Goal: Information Seeking & Learning: Learn about a topic

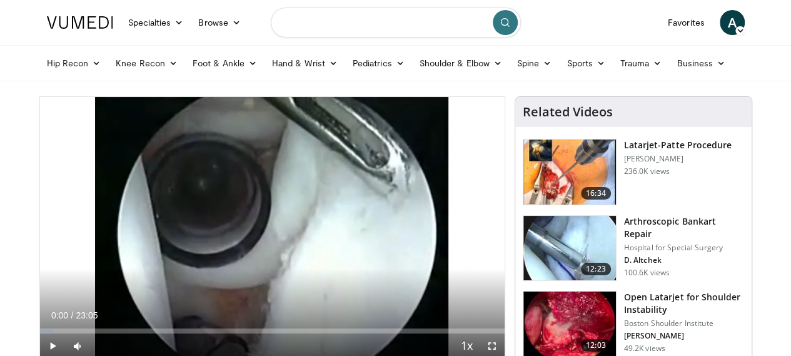
click at [370, 26] on input "Search topics, interventions" at bounding box center [396, 22] width 250 height 30
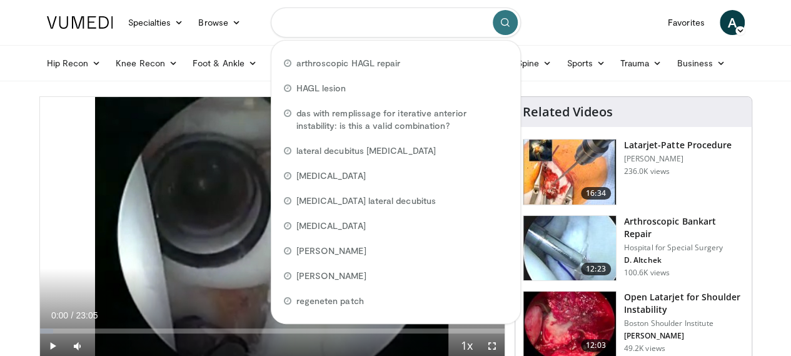
click at [345, 25] on input "Search topics, interventions" at bounding box center [396, 22] width 250 height 30
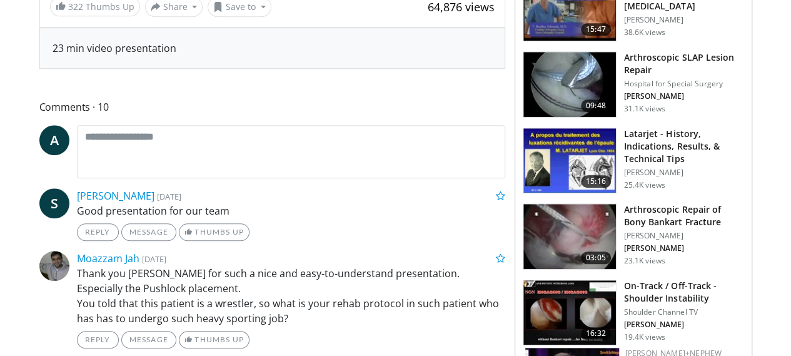
scroll to position [471, 0]
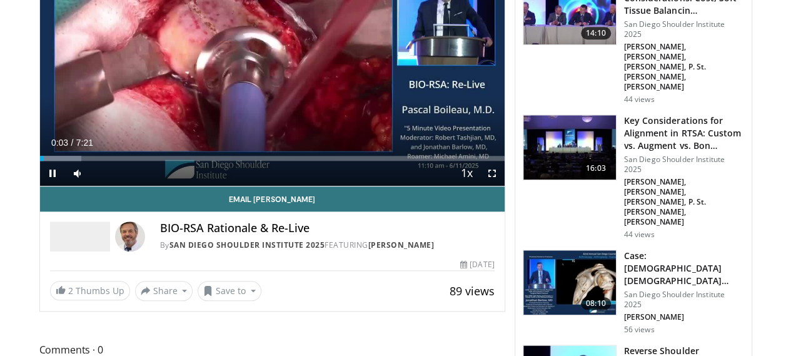
scroll to position [542, 0]
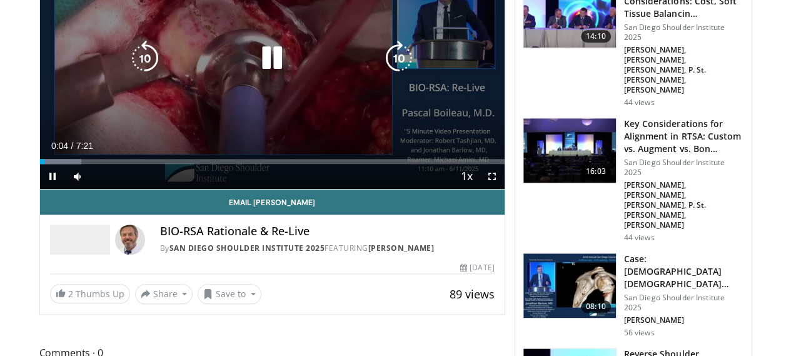
click at [254, 50] on icon "Video Player" at bounding box center [271, 58] width 35 height 35
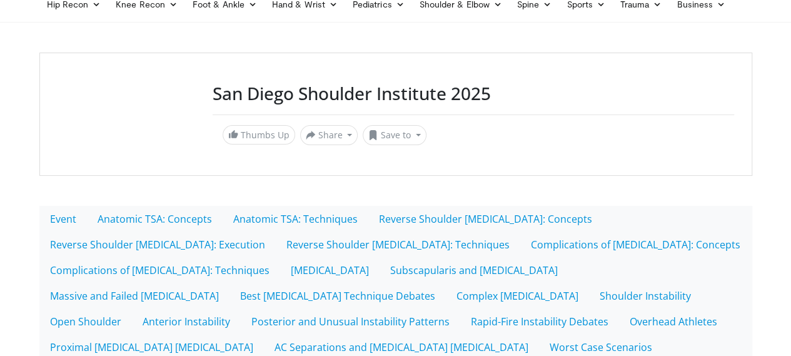
scroll to position [86, 0]
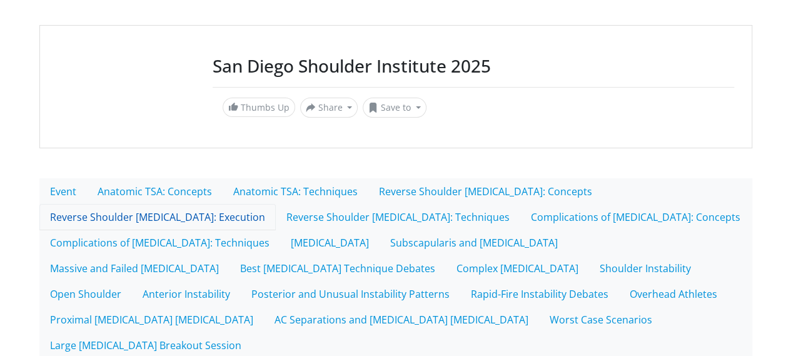
click at [276, 204] on link "Reverse Shoulder Arthroplasty: Execution" at bounding box center [157, 217] width 236 height 26
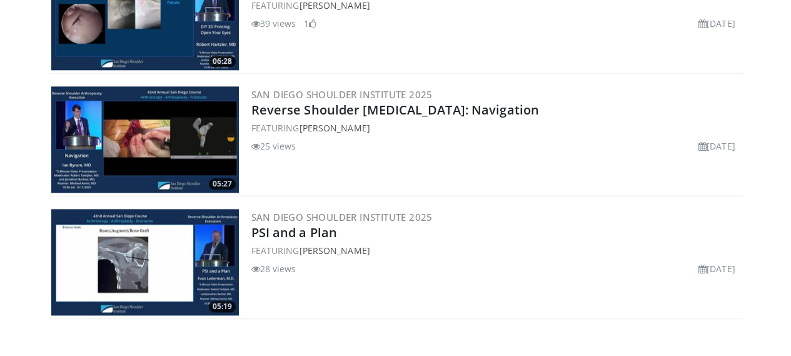
scroll to position [665, 0]
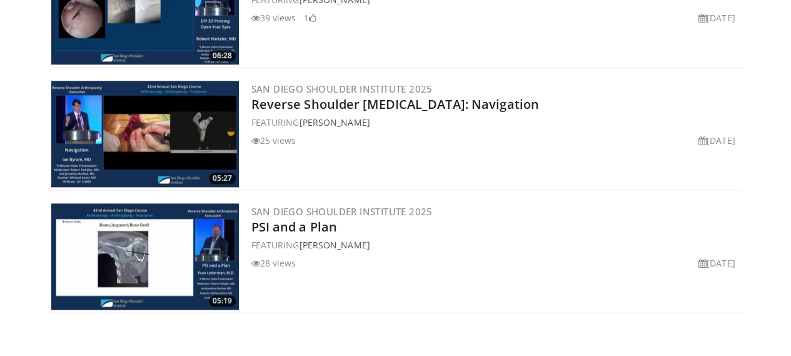
click at [146, 219] on img at bounding box center [144, 256] width 187 height 106
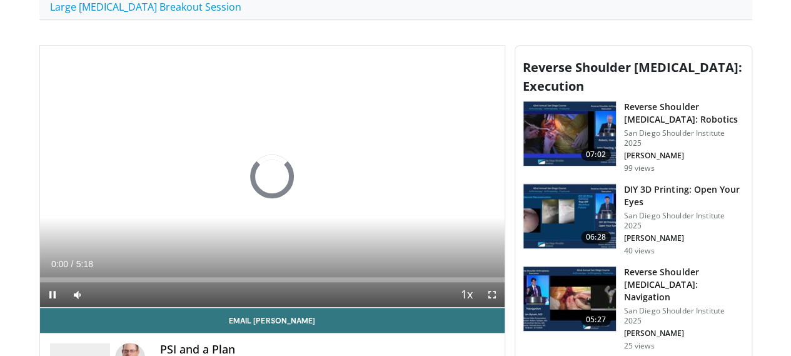
scroll to position [422, 0]
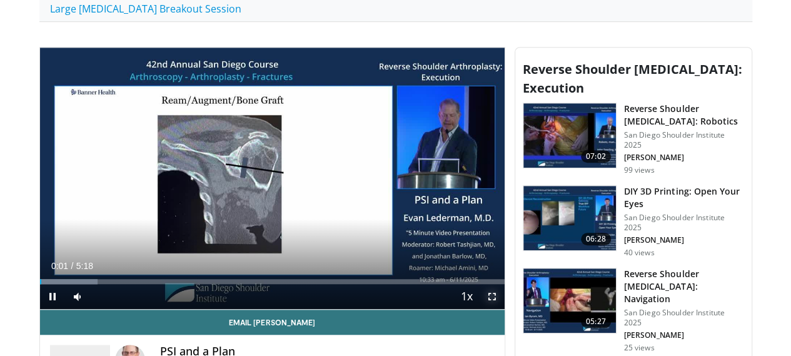
click at [504, 289] on span "Video Player" at bounding box center [491, 296] width 25 height 25
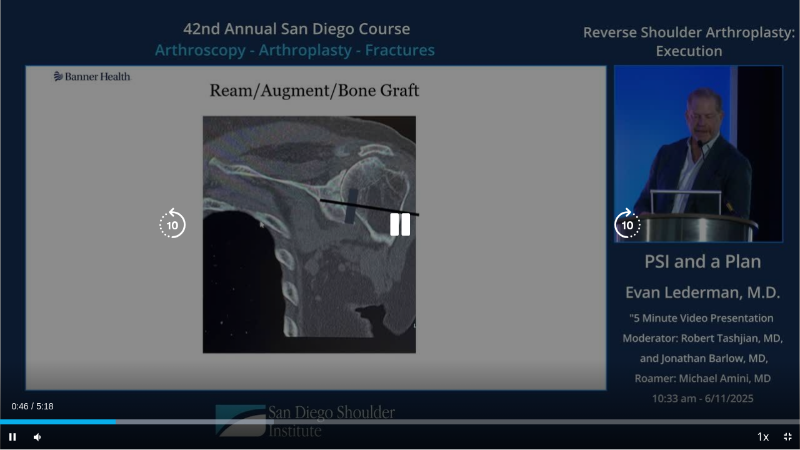
click at [404, 218] on icon "Video Player" at bounding box center [399, 224] width 35 height 35
click at [170, 239] on icon "Video Player" at bounding box center [172, 224] width 35 height 35
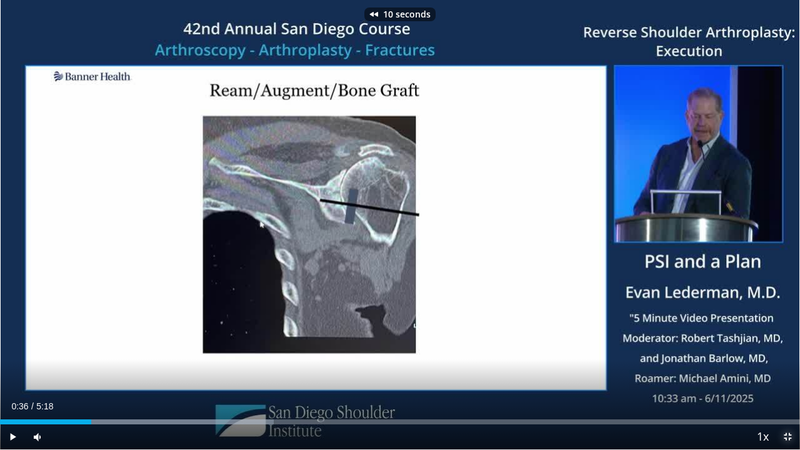
click at [787, 355] on span "Video Player" at bounding box center [787, 436] width 25 height 25
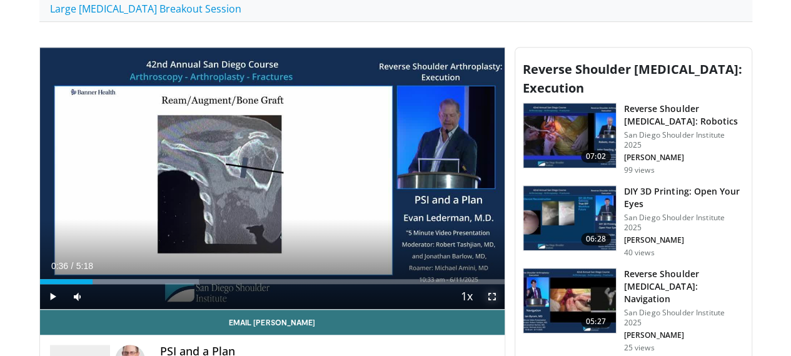
click at [501, 294] on span "Video Player" at bounding box center [491, 296] width 25 height 25
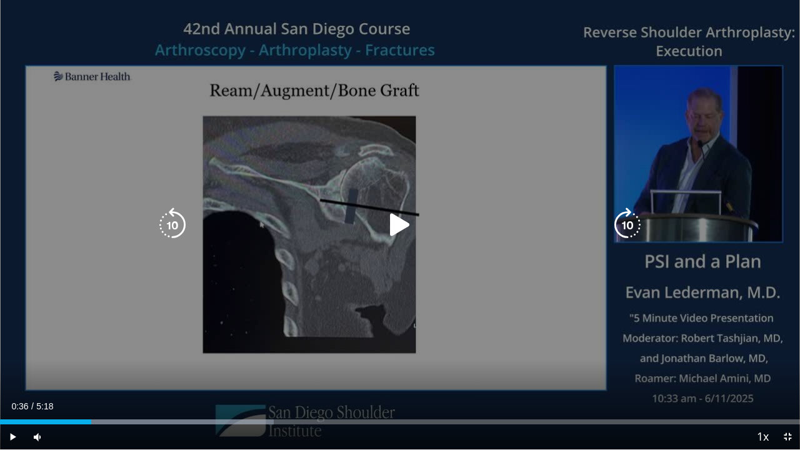
click at [396, 224] on icon "Video Player" at bounding box center [399, 224] width 35 height 35
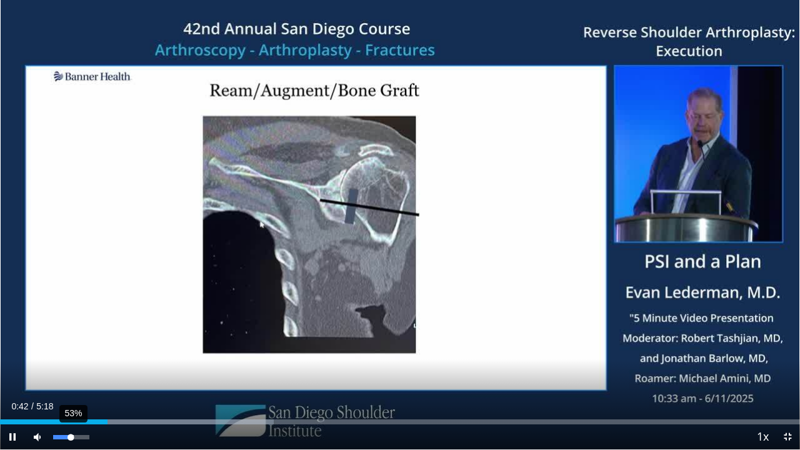
click at [71, 355] on div "Volume Level" at bounding box center [61, 437] width 17 height 4
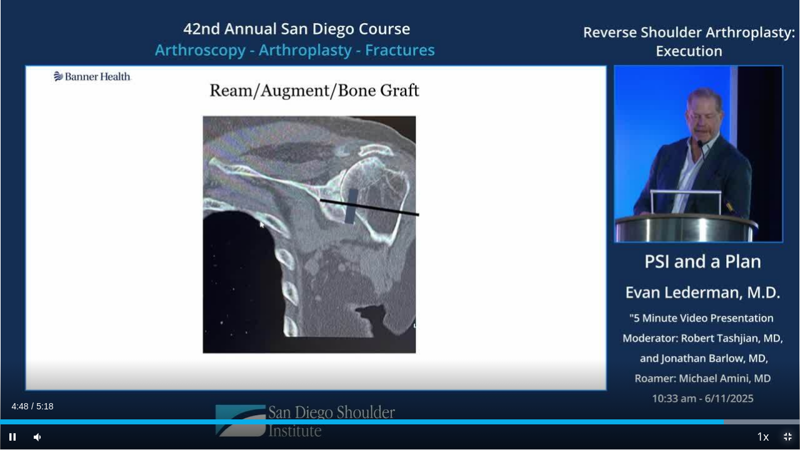
click at [786, 355] on span "Video Player" at bounding box center [787, 436] width 25 height 25
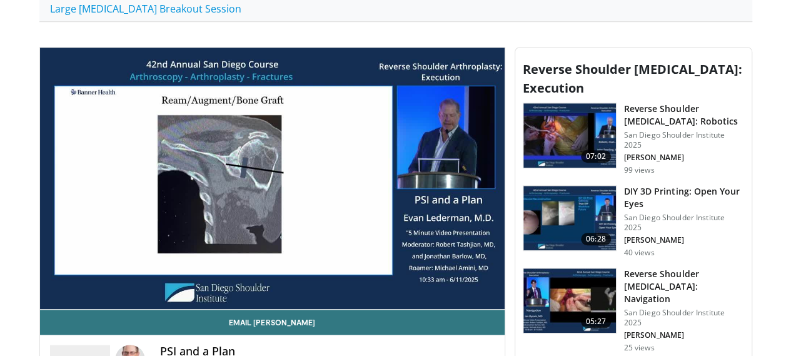
click at [579, 107] on img at bounding box center [569, 135] width 92 height 65
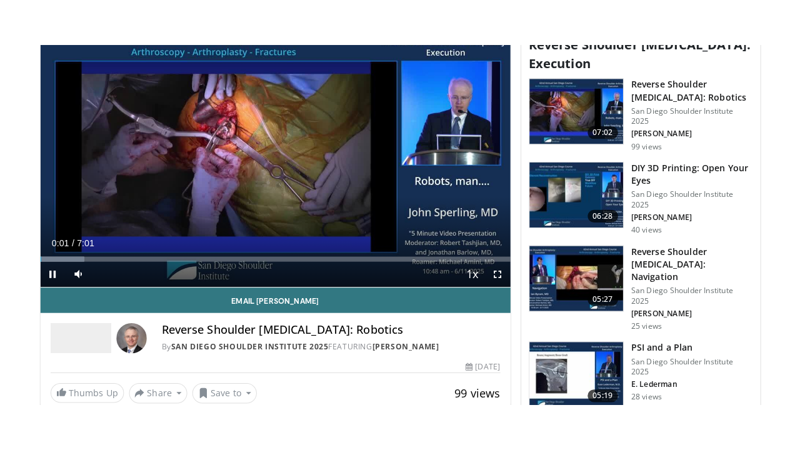
scroll to position [488, 0]
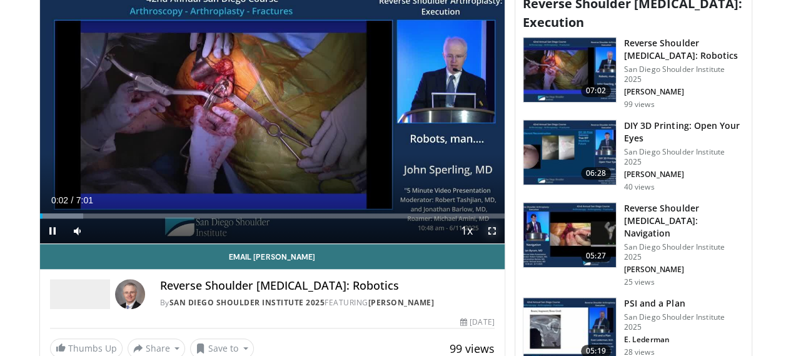
click at [499, 222] on span "Video Player" at bounding box center [491, 230] width 25 height 25
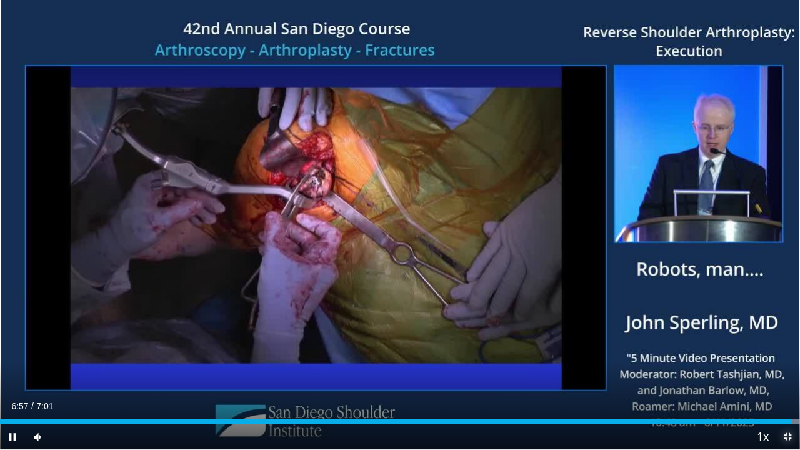
click at [789, 355] on span "Video Player" at bounding box center [787, 436] width 25 height 25
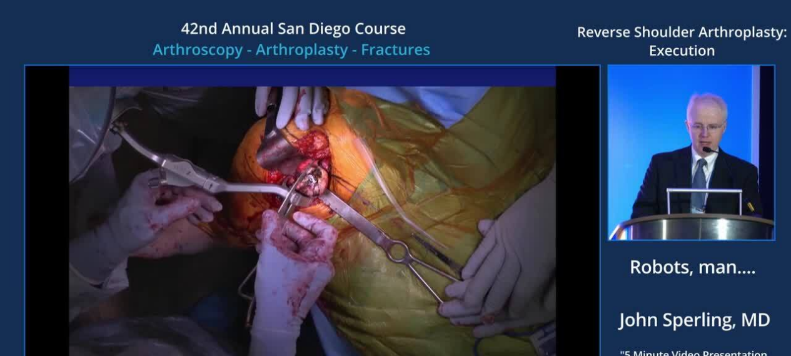
scroll to position [313, 0]
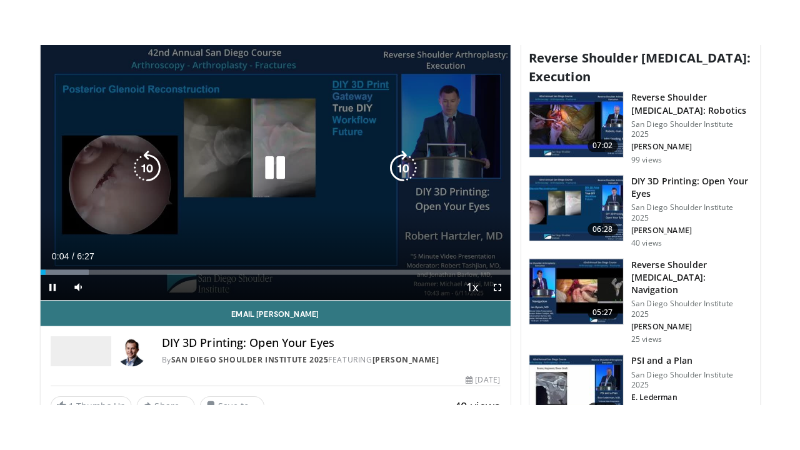
scroll to position [509, 0]
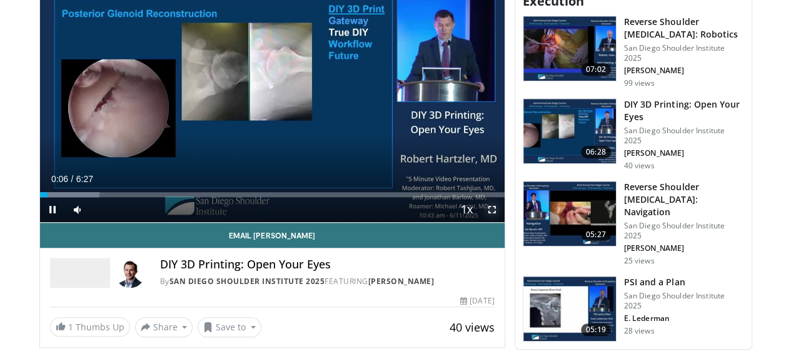
click at [500, 201] on span "Video Player" at bounding box center [491, 209] width 25 height 25
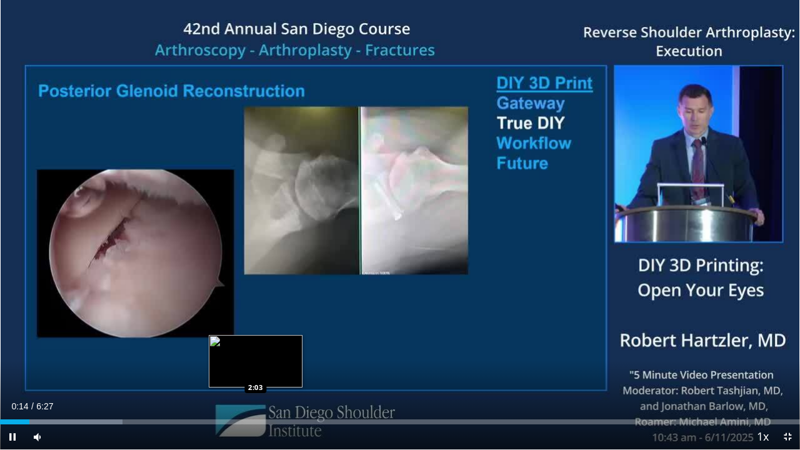
click at [255, 355] on div "Loaded : 15.35% 0:14 2:03" at bounding box center [400, 421] width 800 height 5
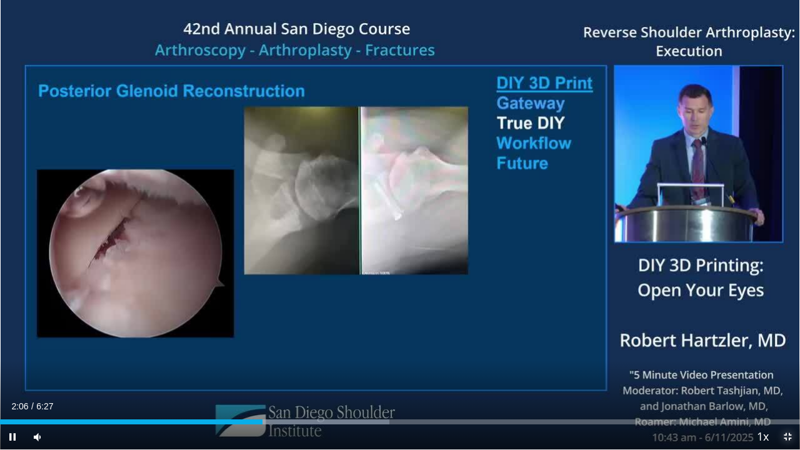
click at [786, 355] on span "Video Player" at bounding box center [787, 436] width 25 height 25
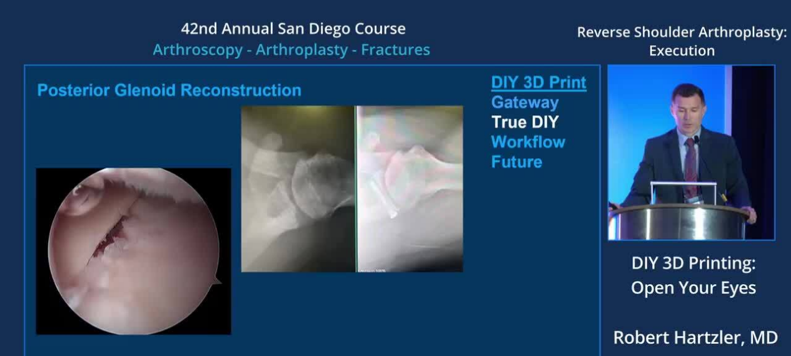
scroll to position [59, 0]
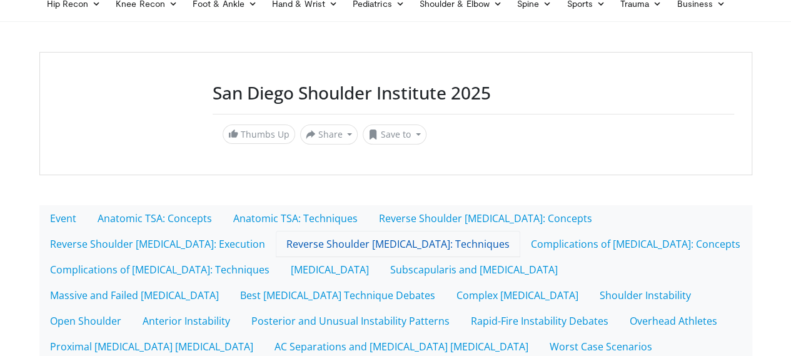
click at [276, 241] on link "Reverse Shoulder Arthroplasty: Techniques" at bounding box center [398, 244] width 244 height 26
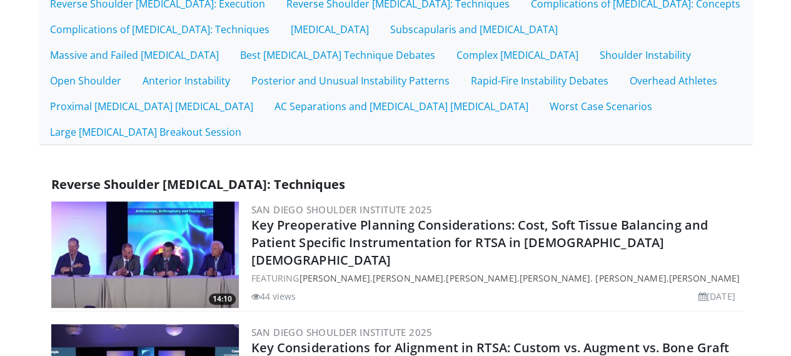
scroll to position [300, 0]
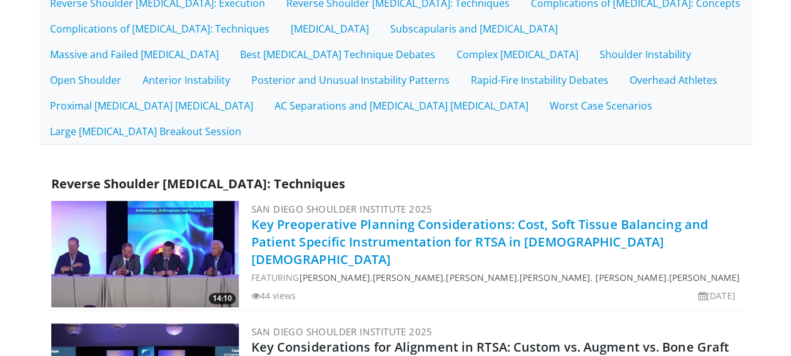
click at [339, 216] on link "Key Preoperative Planning Considerations: Cost, Soft Tissue Balancing and Patie…" at bounding box center [479, 242] width 456 height 52
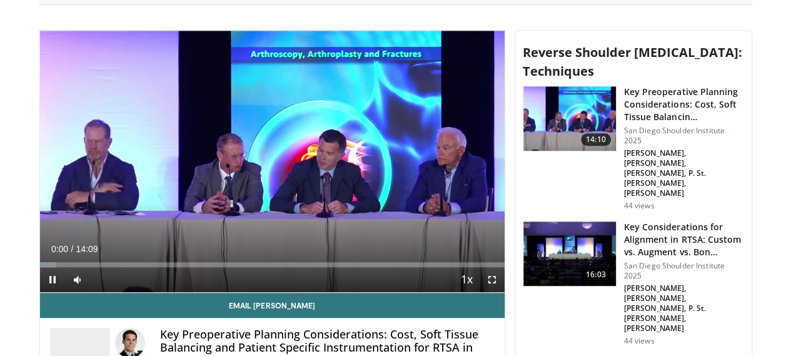
scroll to position [439, 0]
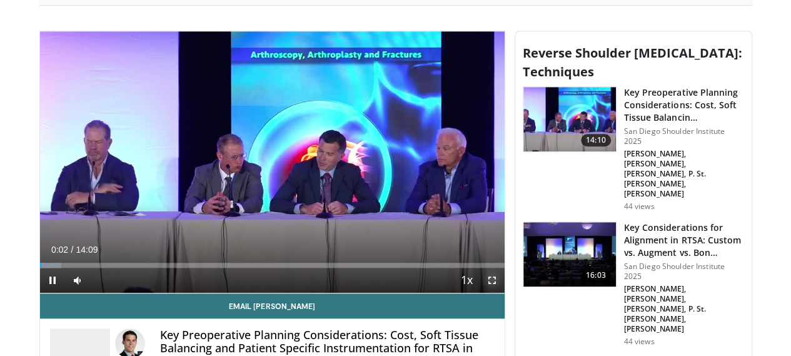
click at [502, 274] on span "Video Player" at bounding box center [491, 279] width 25 height 25
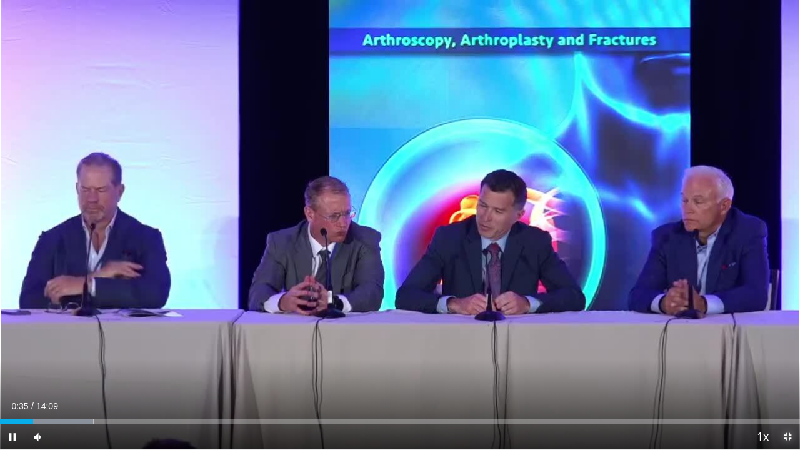
click at [790, 355] on span "Video Player" at bounding box center [787, 436] width 25 height 25
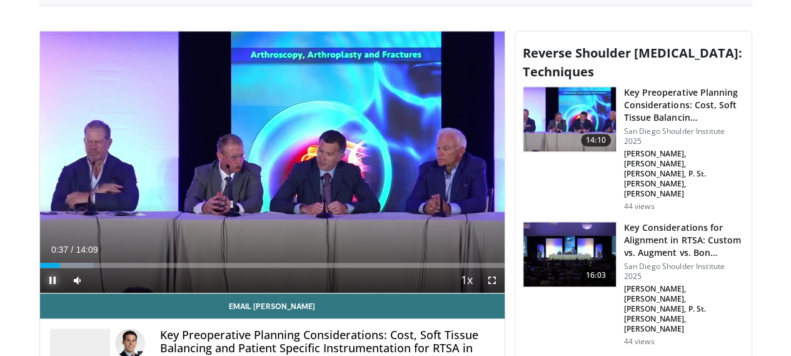
click at [40, 273] on span "Video Player" at bounding box center [52, 279] width 25 height 25
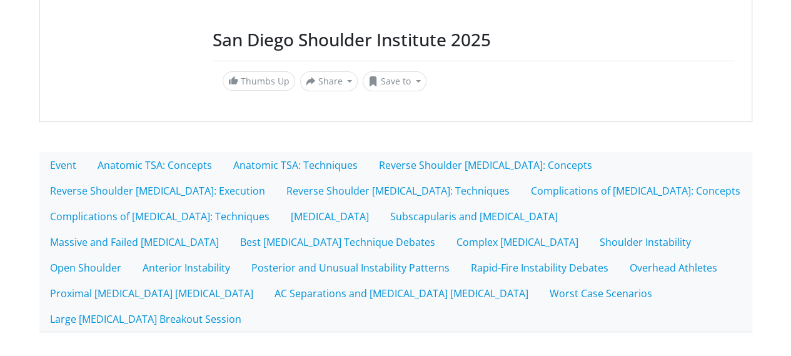
scroll to position [0, 0]
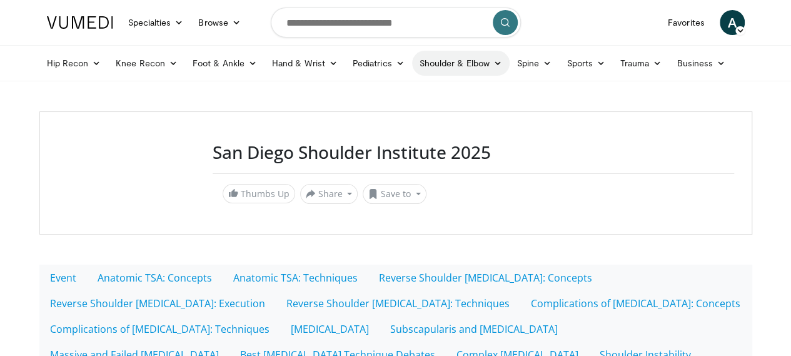
click at [427, 61] on link "Shoulder & Elbow" at bounding box center [460, 63] width 97 height 25
click at [360, 112] on link "Shoulder" at bounding box center [434, 112] width 149 height 20
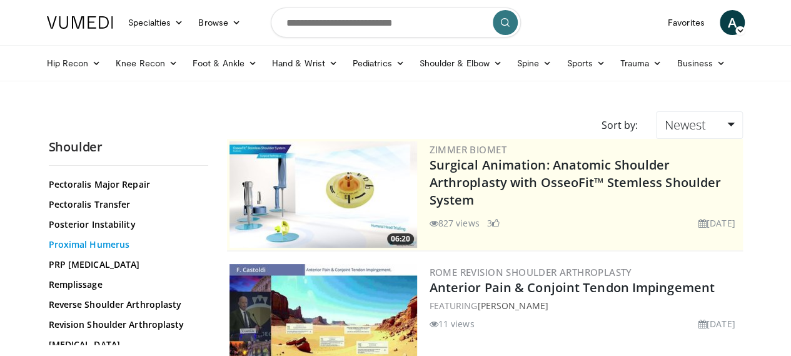
scroll to position [974, 0]
click at [112, 297] on link "Reverse Shoulder Arthroplasty" at bounding box center [125, 303] width 153 height 12
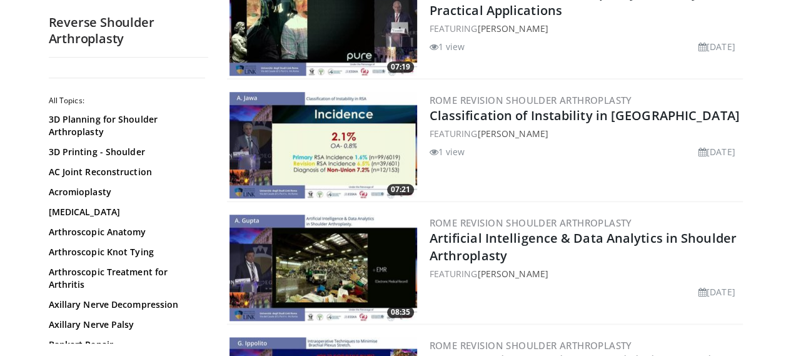
scroll to position [504, 0]
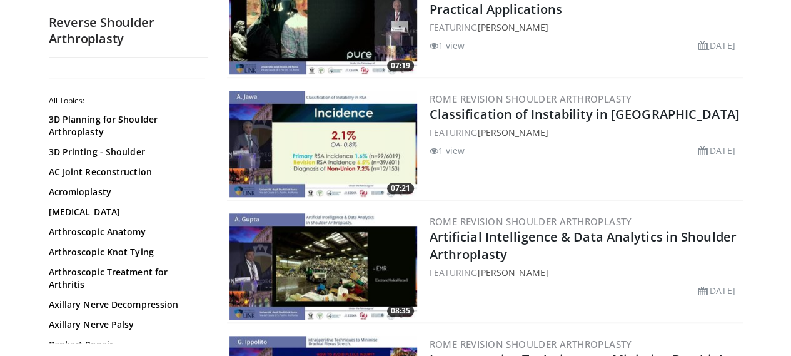
click at [625, 257] on h2 "Artificial Intelligence & Data Analytics in Shoulder Arthroplasty" at bounding box center [584, 245] width 311 height 35
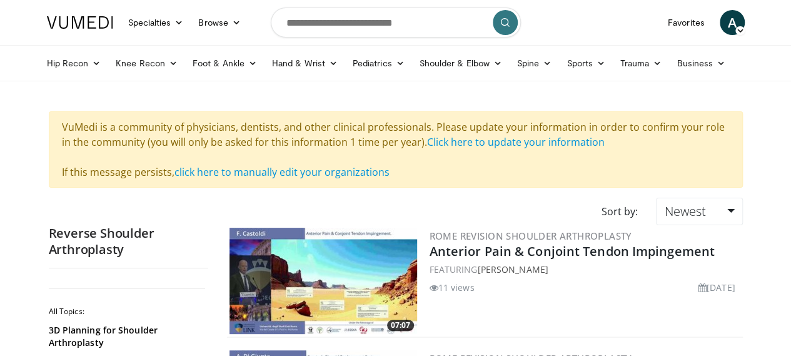
scroll to position [44, 0]
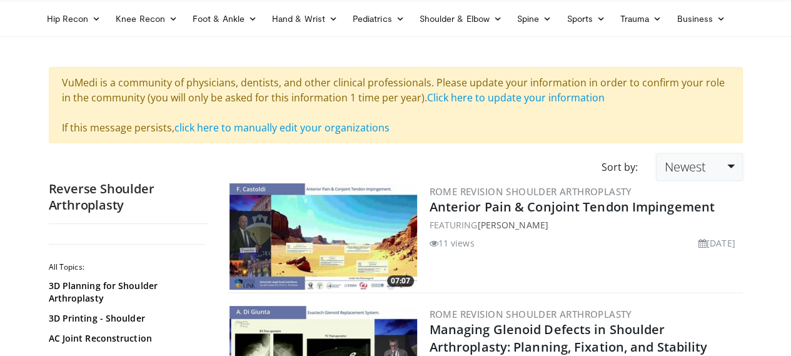
click at [737, 164] on link "Newest" at bounding box center [699, 166] width 86 height 27
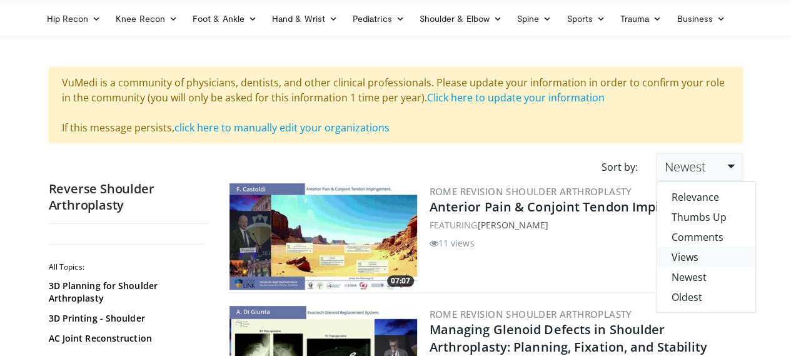
click at [719, 253] on link "Views" at bounding box center [705, 257] width 99 height 20
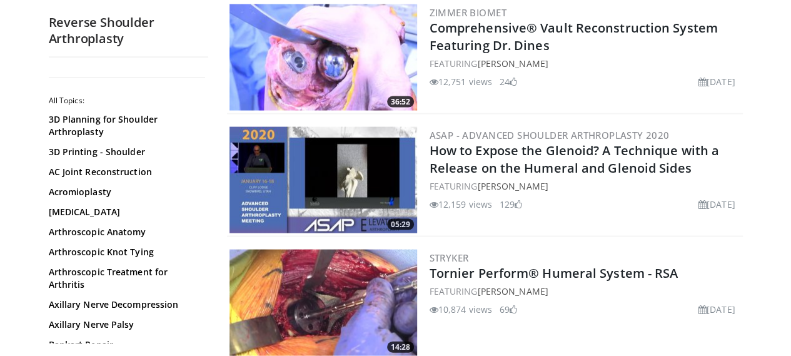
scroll to position [1240, 0]
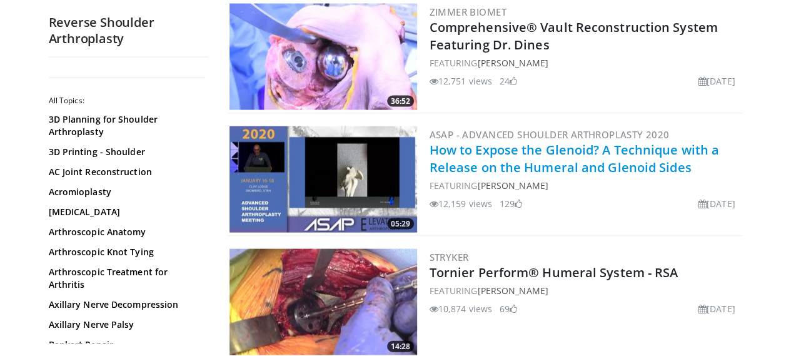
click at [507, 152] on link "How to Expose the Glenoid? A Technique with a Release on the Humeral and Glenoi…" at bounding box center [574, 158] width 290 height 34
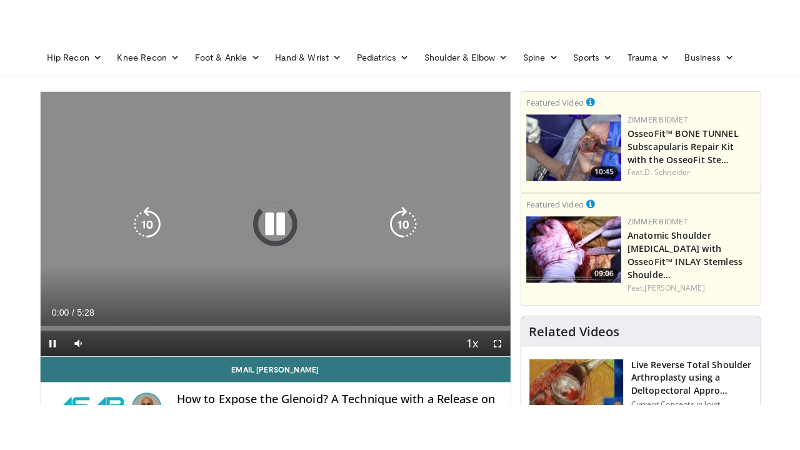
scroll to position [62, 0]
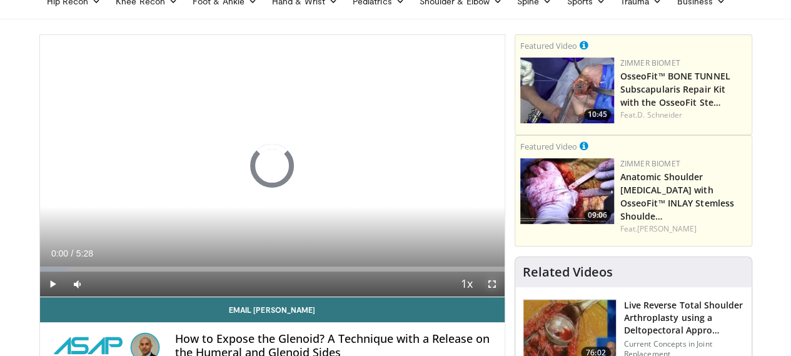
click at [496, 296] on span "Video Player" at bounding box center [491, 283] width 25 height 25
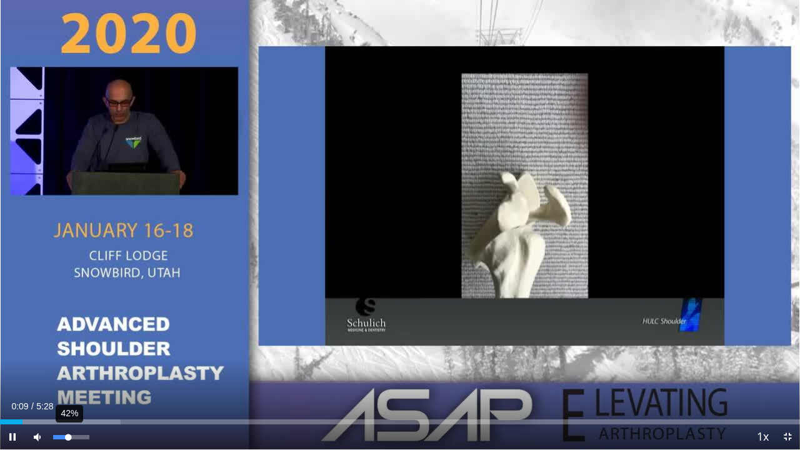
click at [68, 355] on div "42%" at bounding box center [71, 437] width 36 height 4
click at [65, 355] on div "Volume Level" at bounding box center [60, 437] width 15 height 4
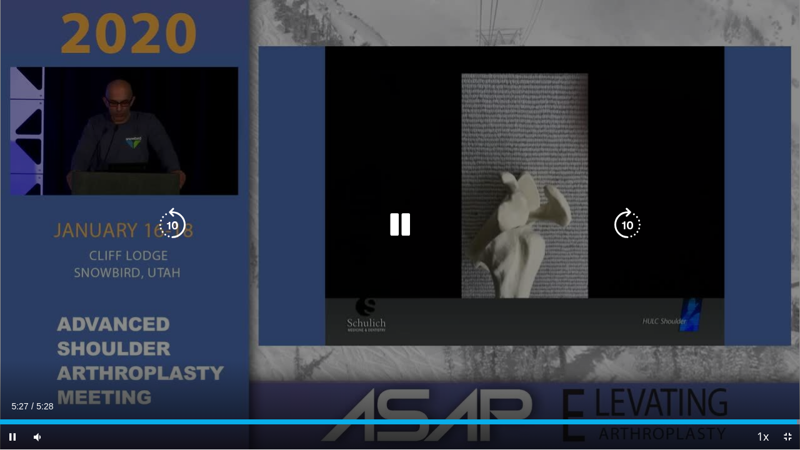
click at [399, 225] on icon "Video Player" at bounding box center [399, 224] width 35 height 35
